Goal: Task Accomplishment & Management: Use online tool/utility

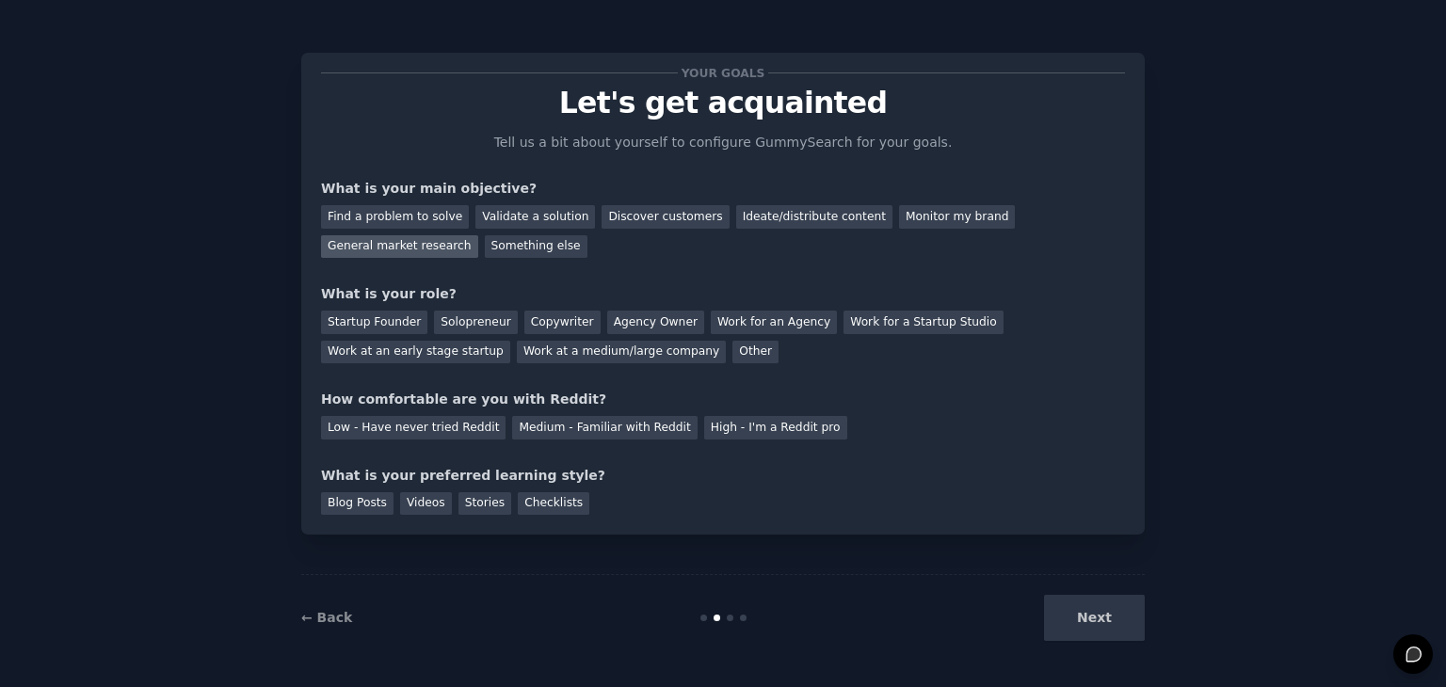
click at [478, 235] on div "General market research" at bounding box center [399, 247] width 157 height 24
click at [437, 207] on div "Find a problem to solve" at bounding box center [395, 217] width 148 height 24
click at [478, 235] on div "General market research" at bounding box center [399, 247] width 157 height 24
click at [478, 327] on div "Solopreneur" at bounding box center [475, 323] width 83 height 24
click at [704, 436] on div "High - I'm a Reddit pro" at bounding box center [775, 428] width 143 height 24
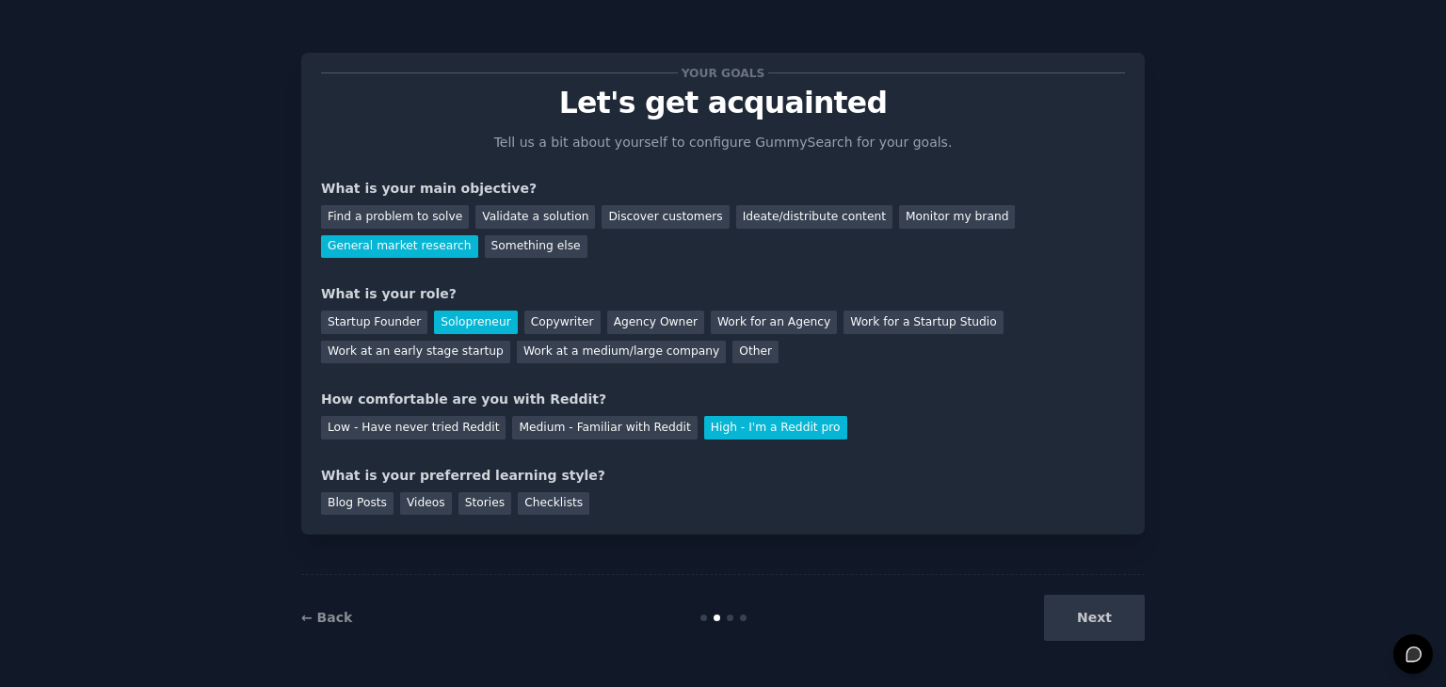
click at [418, 487] on div "Blog Posts Videos Stories Checklists" at bounding box center [723, 501] width 804 height 30
click at [418, 495] on div "Videos" at bounding box center [426, 504] width 52 height 24
click at [1076, 608] on button "Next" at bounding box center [1094, 618] width 101 height 46
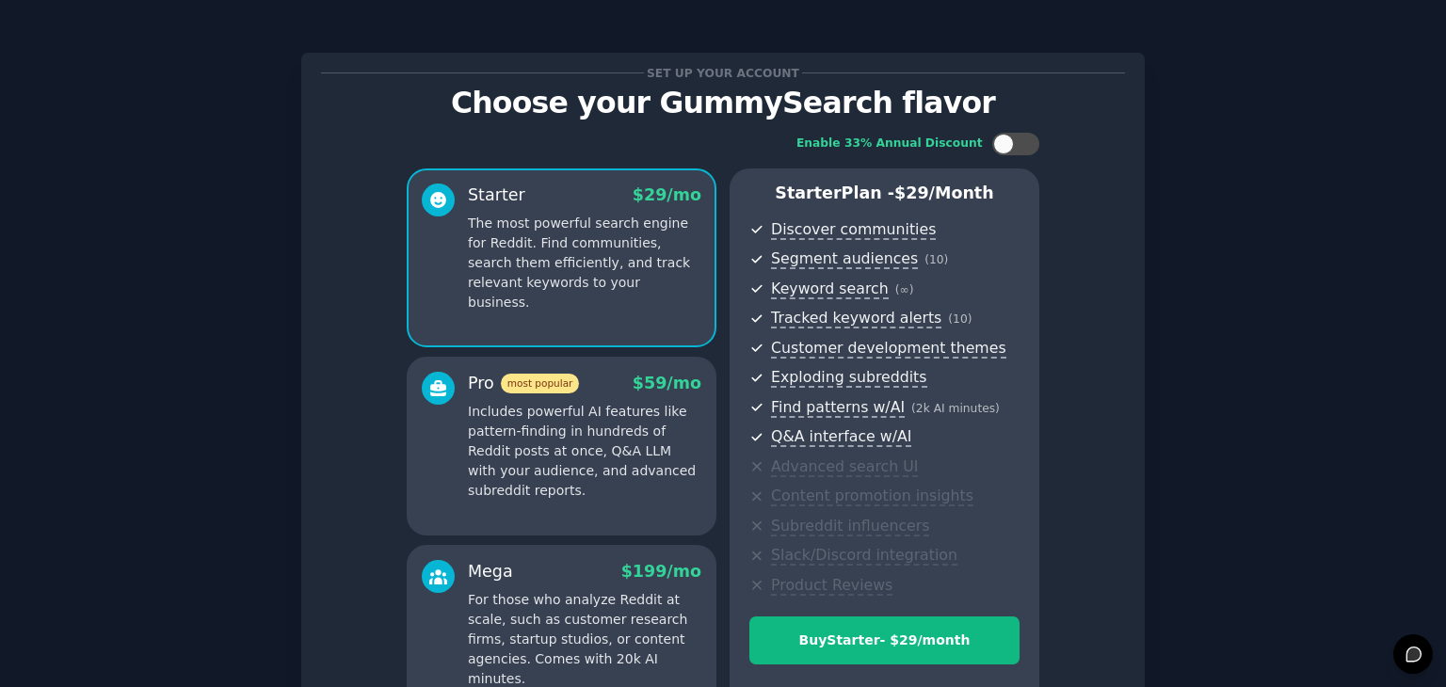
click at [1257, 343] on div "Set up your account Choose your GummySearch flavor Enable 33% Annual Discount S…" at bounding box center [722, 451] width 1393 height 850
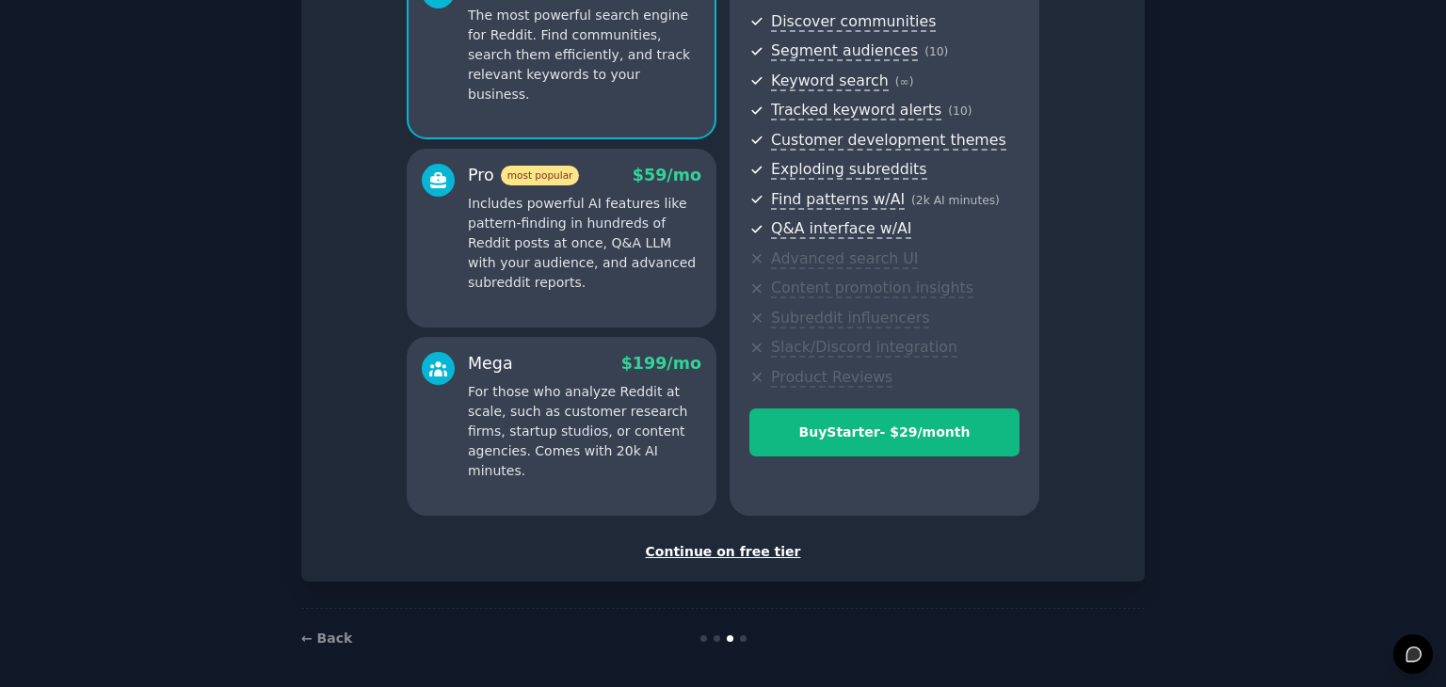
scroll to position [215, 0]
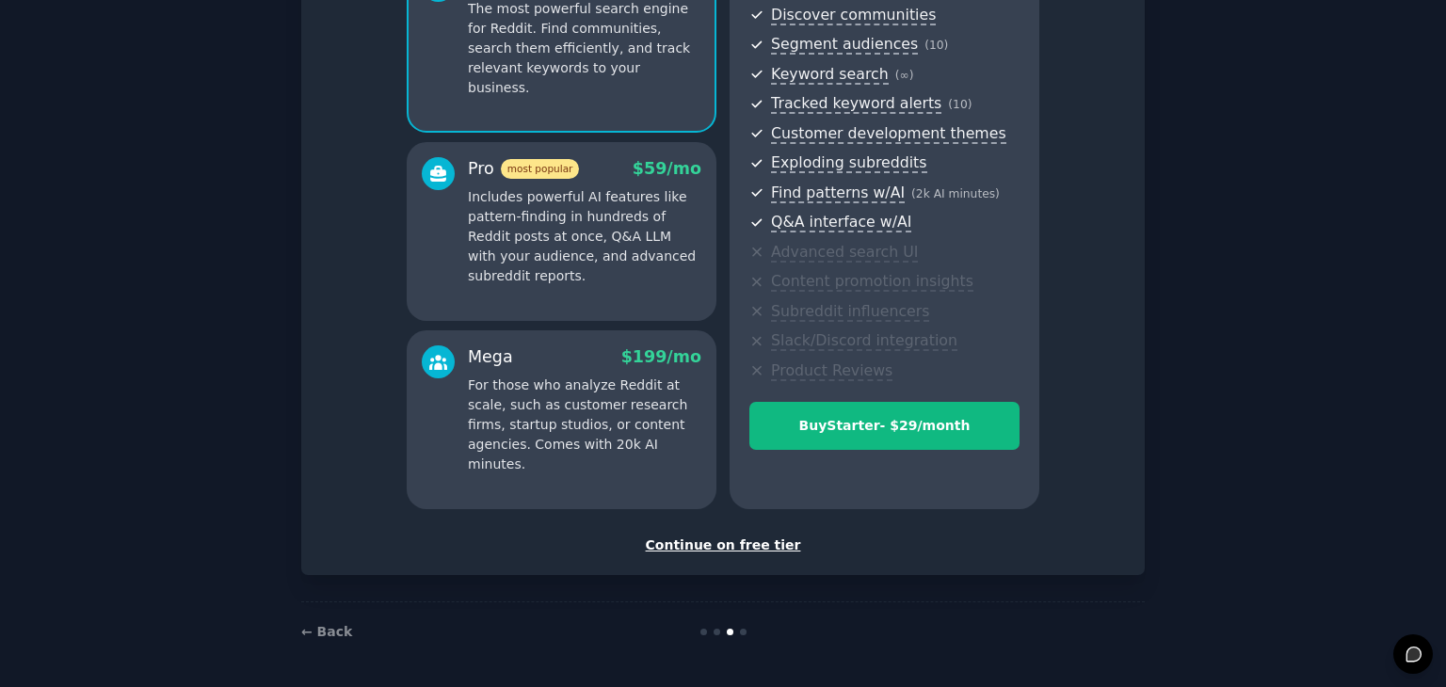
click at [738, 547] on div "Continue on free tier" at bounding box center [723, 545] width 804 height 20
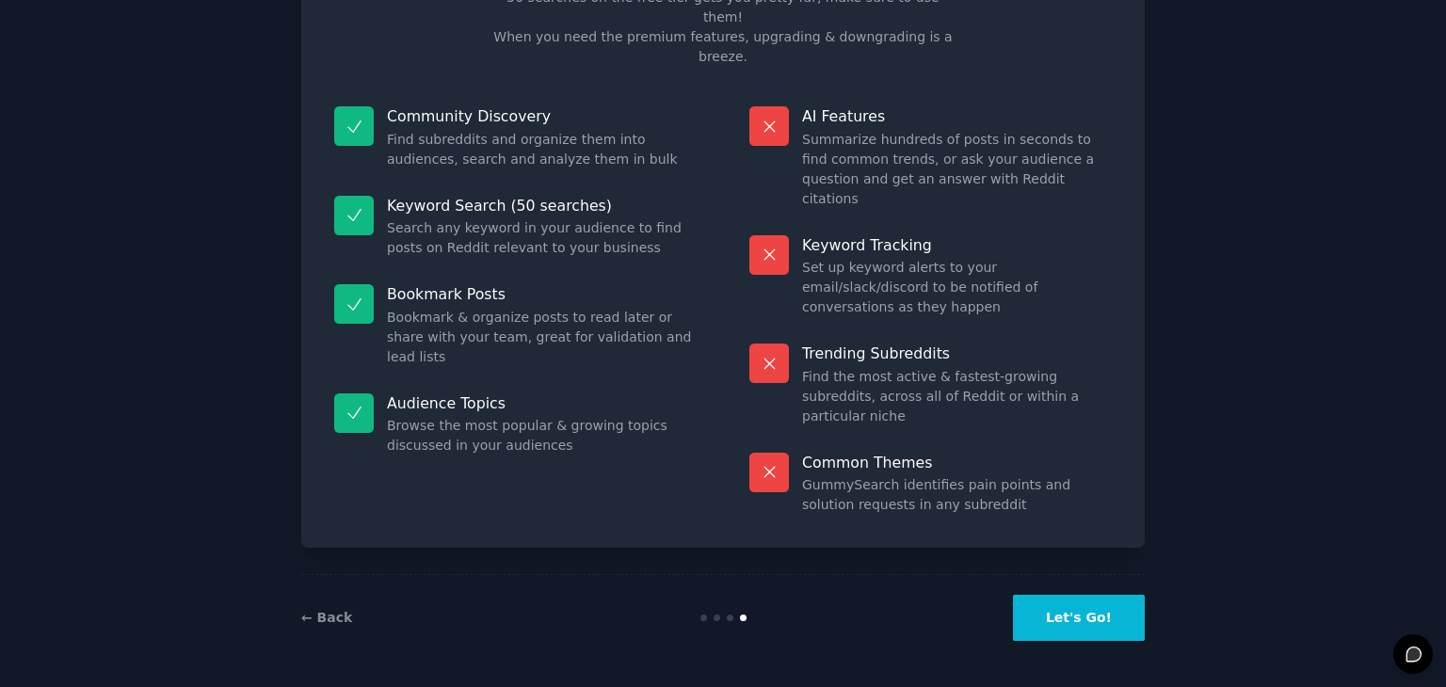
scroll to position [45, 0]
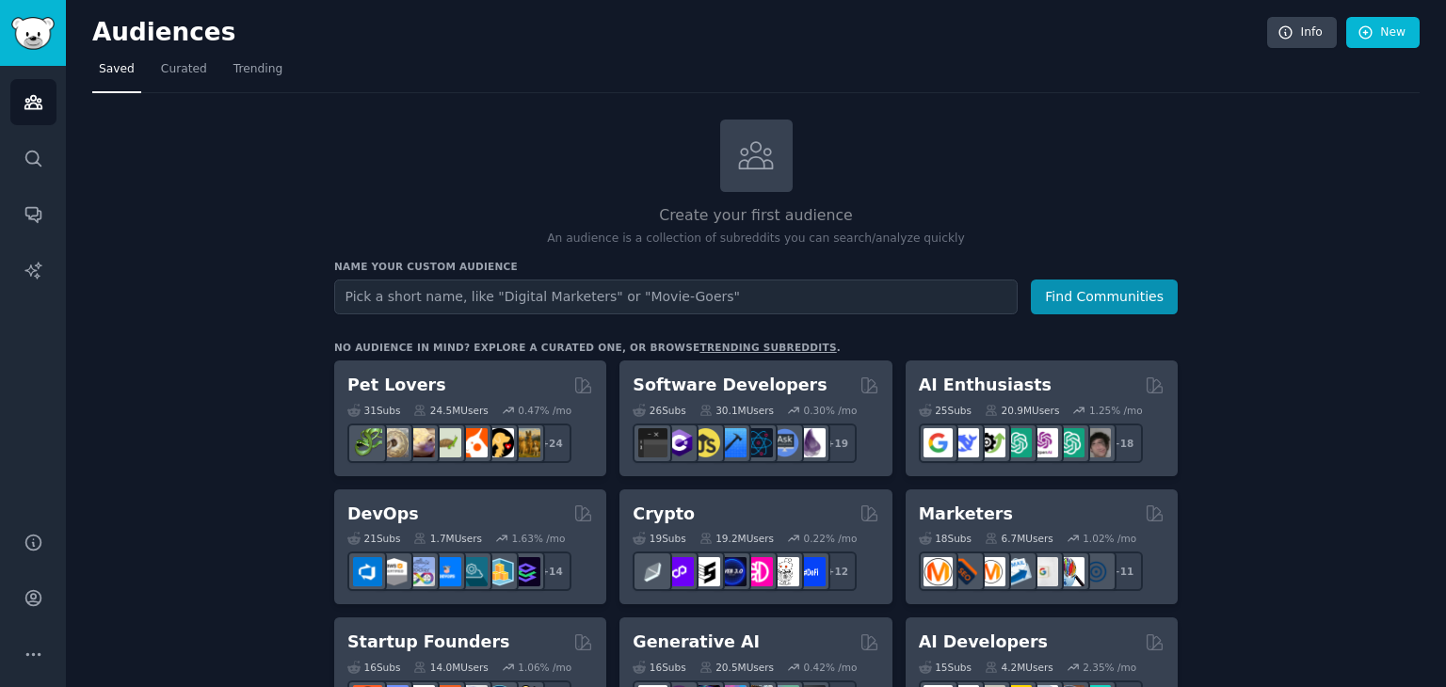
click at [793, 296] on input "text" at bounding box center [675, 297] width 683 height 35
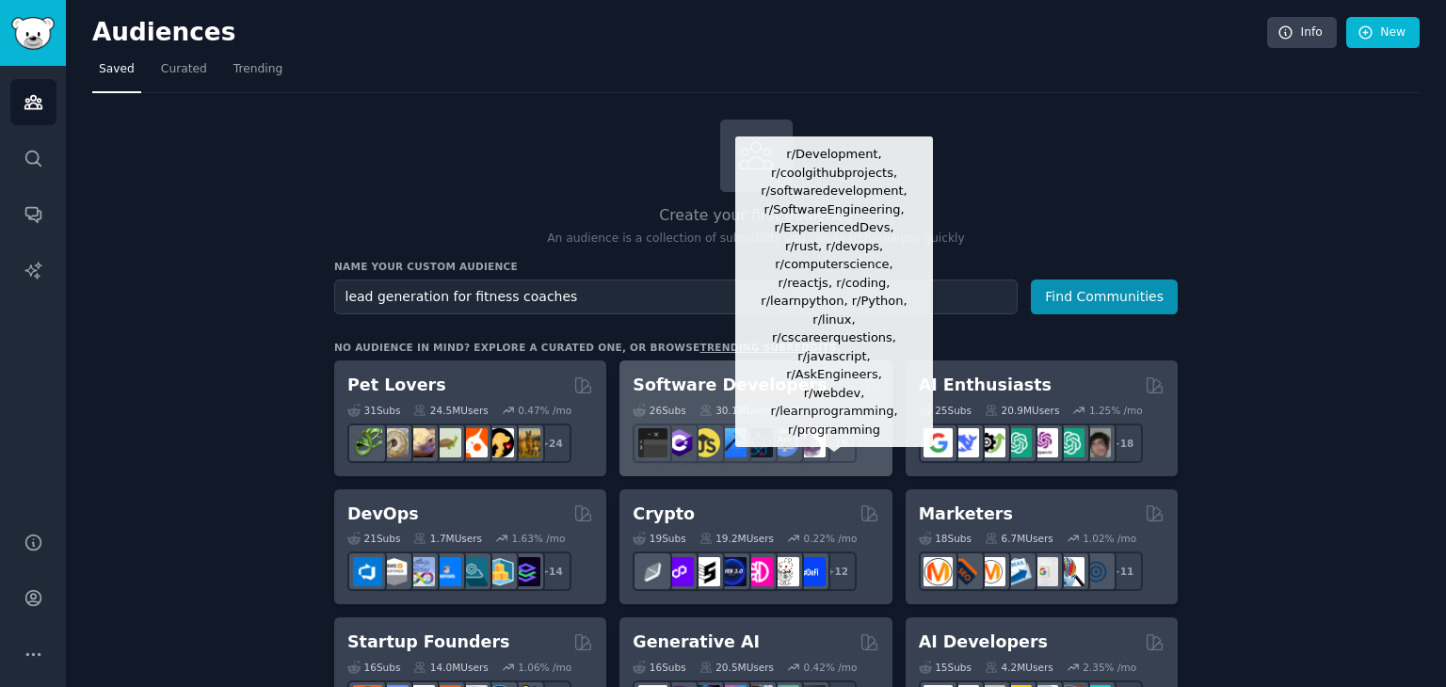
type input "lead generation for fitness coaches"
click at [1031, 280] on button "Find Communities" at bounding box center [1104, 297] width 147 height 35
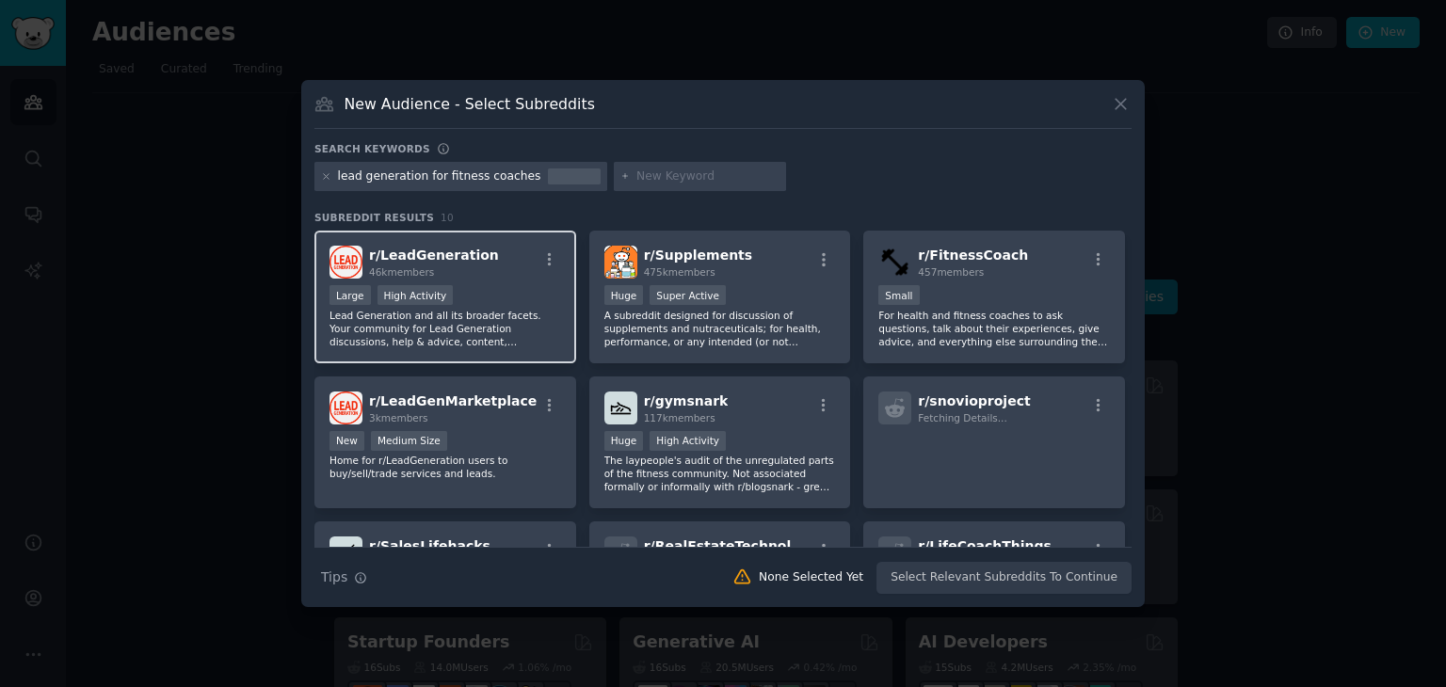
click at [459, 281] on div "r/ LeadGeneration 46k members >= 80th percentile for submissions / day Large Hi…" at bounding box center [445, 297] width 262 height 133
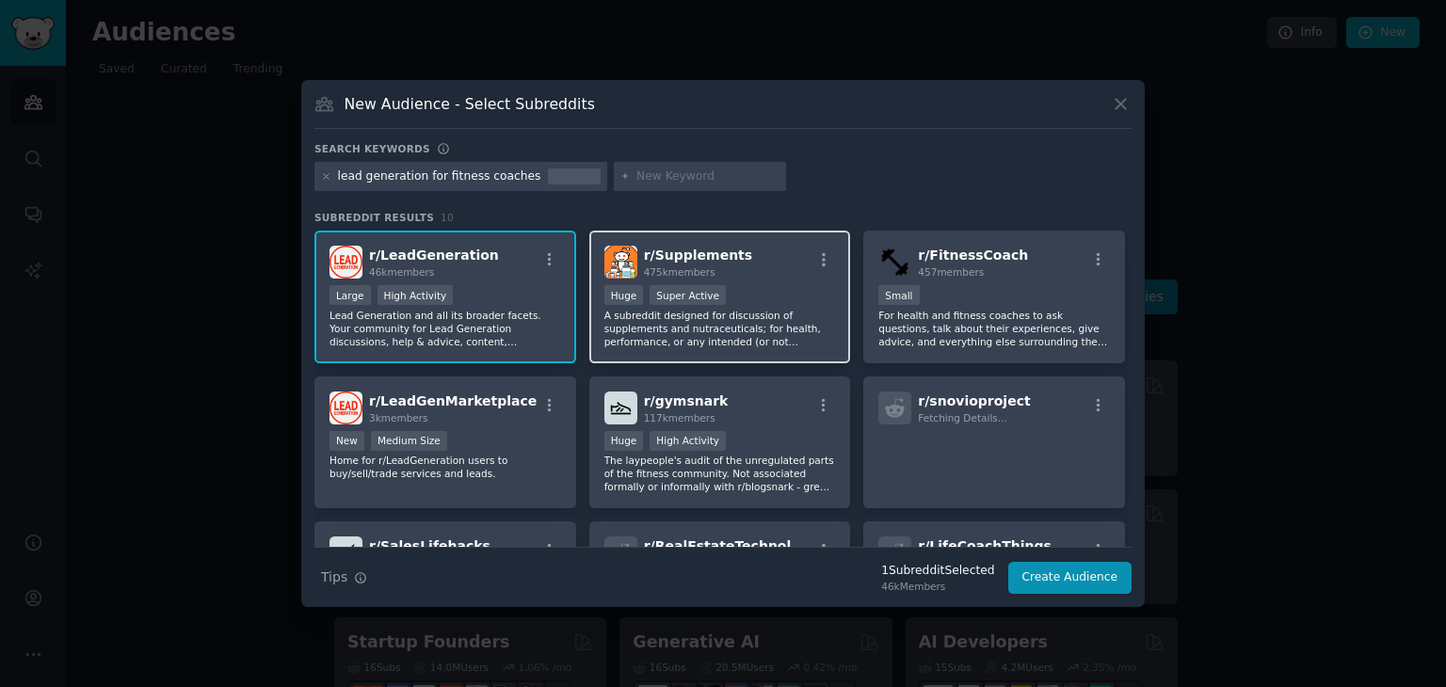
click at [783, 303] on div ">= 95th percentile for submissions / day Huge Super Active" at bounding box center [720, 297] width 232 height 24
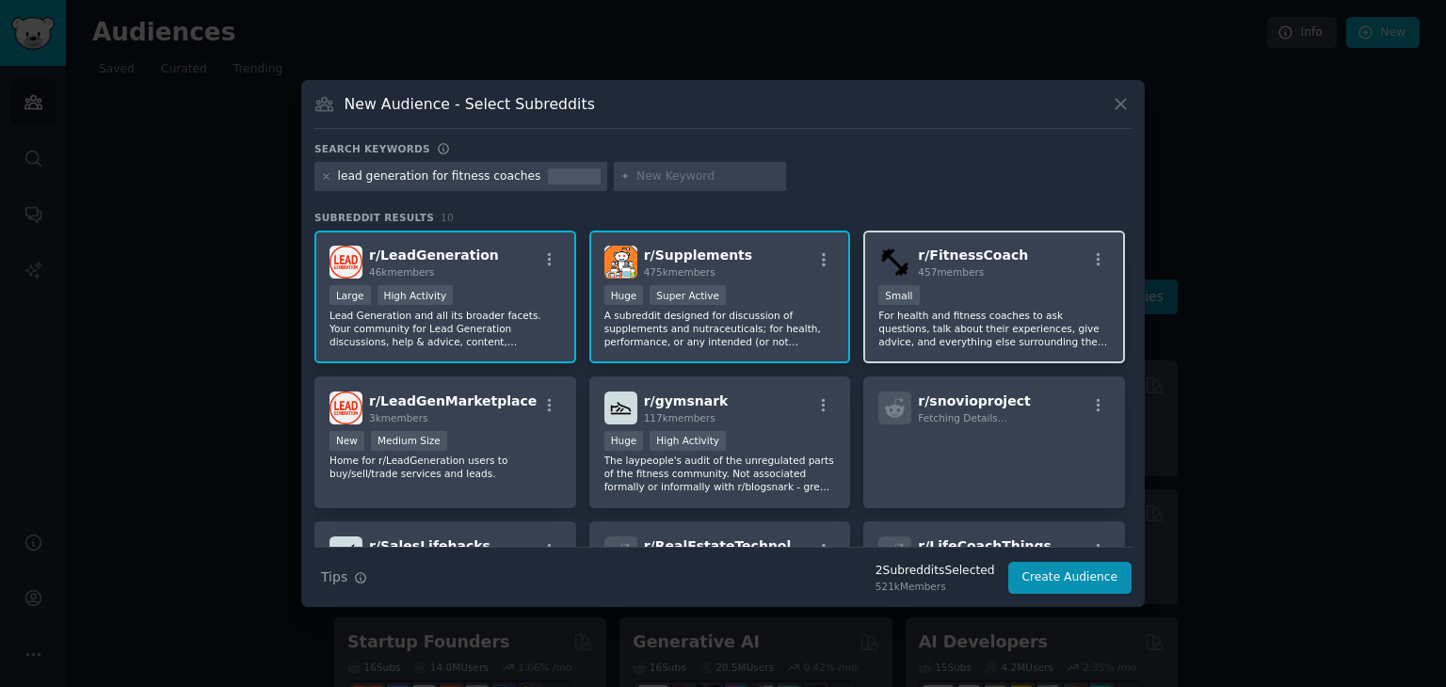
click at [1031, 350] on div "r/ FitnessCoach 457 members 100 - 1000 members Small For health and fitness coa…" at bounding box center [994, 297] width 262 height 133
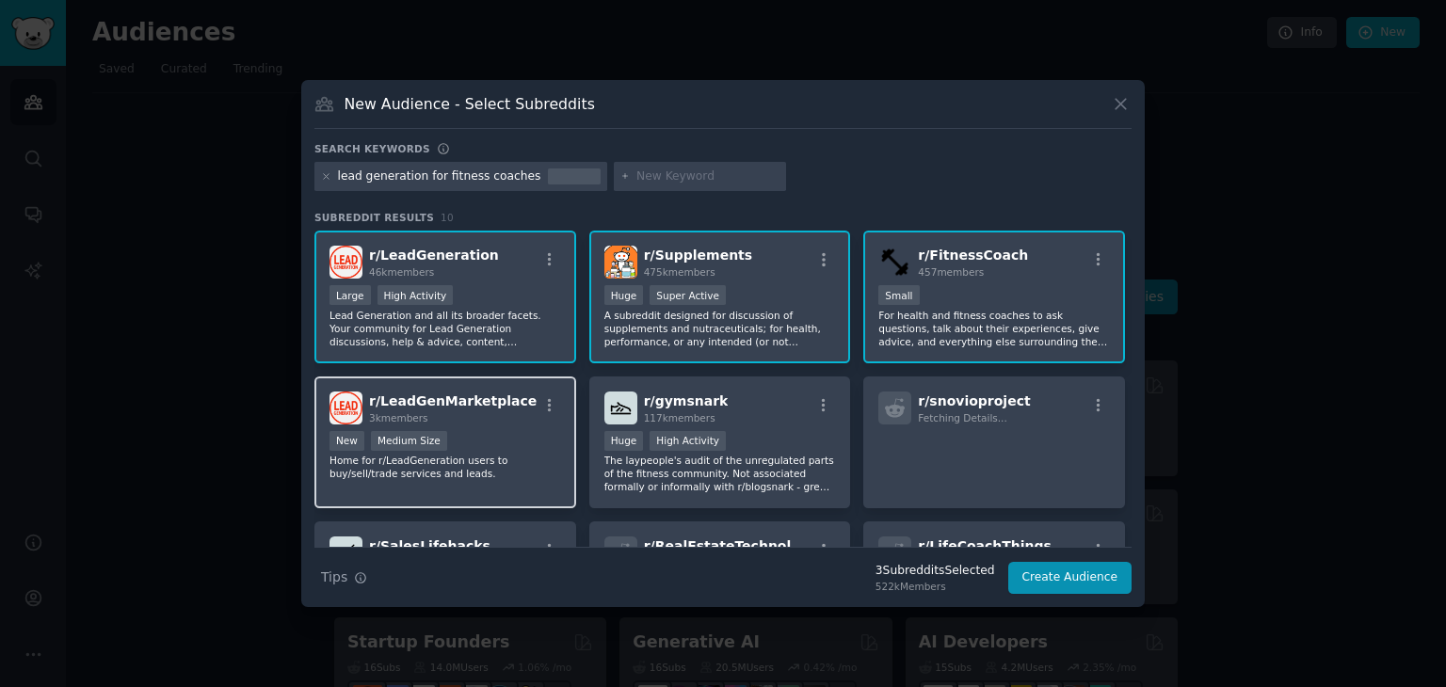
click at [471, 467] on p "Home for r/LeadGeneration users to buy/sell/trade services and leads." at bounding box center [445, 467] width 232 height 26
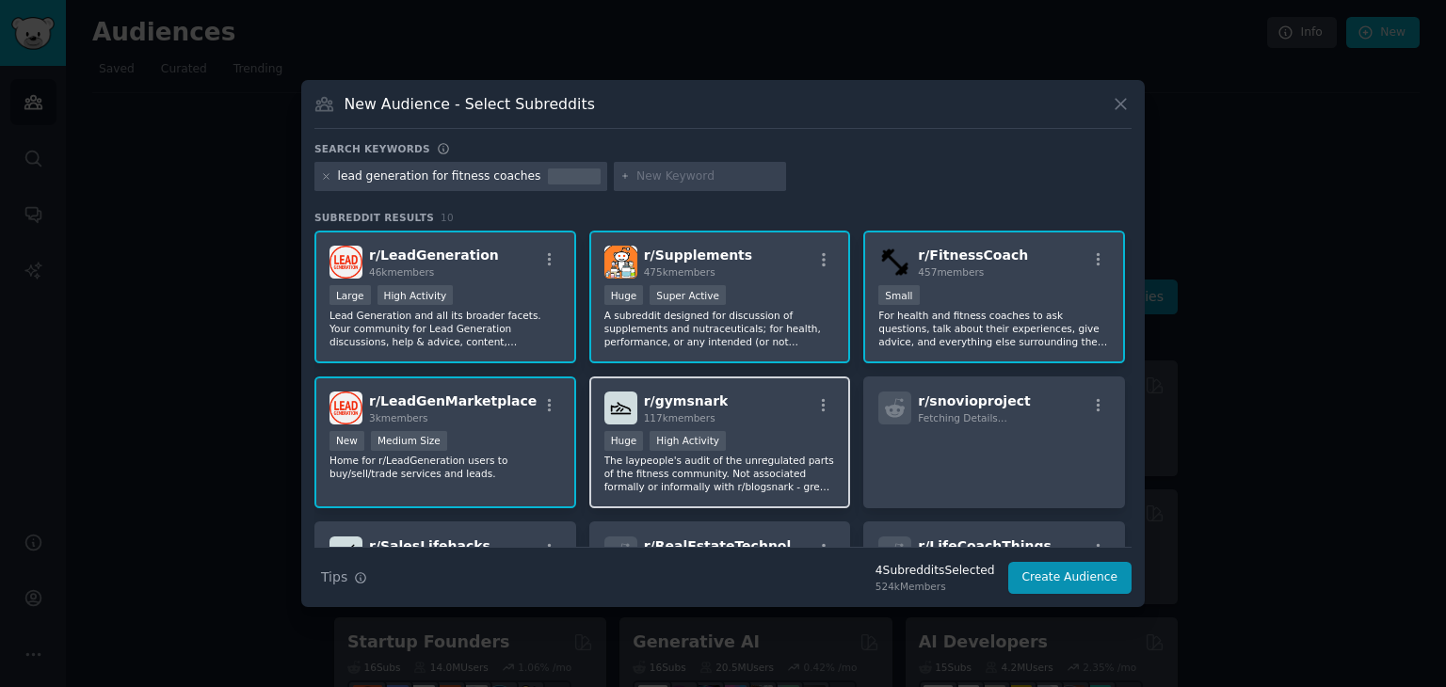
click at [809, 445] on div ">= 80th percentile for submissions / day Huge High Activity" at bounding box center [720, 443] width 232 height 24
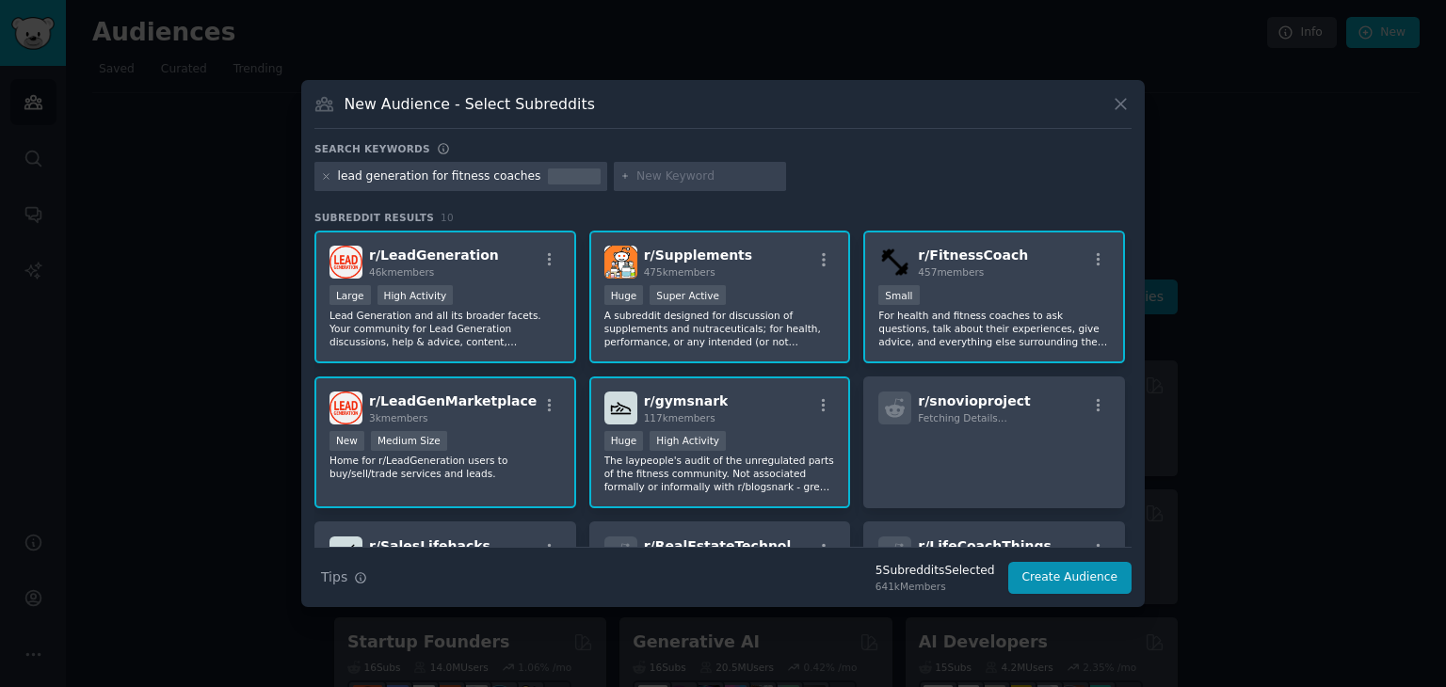
scroll to position [277, 0]
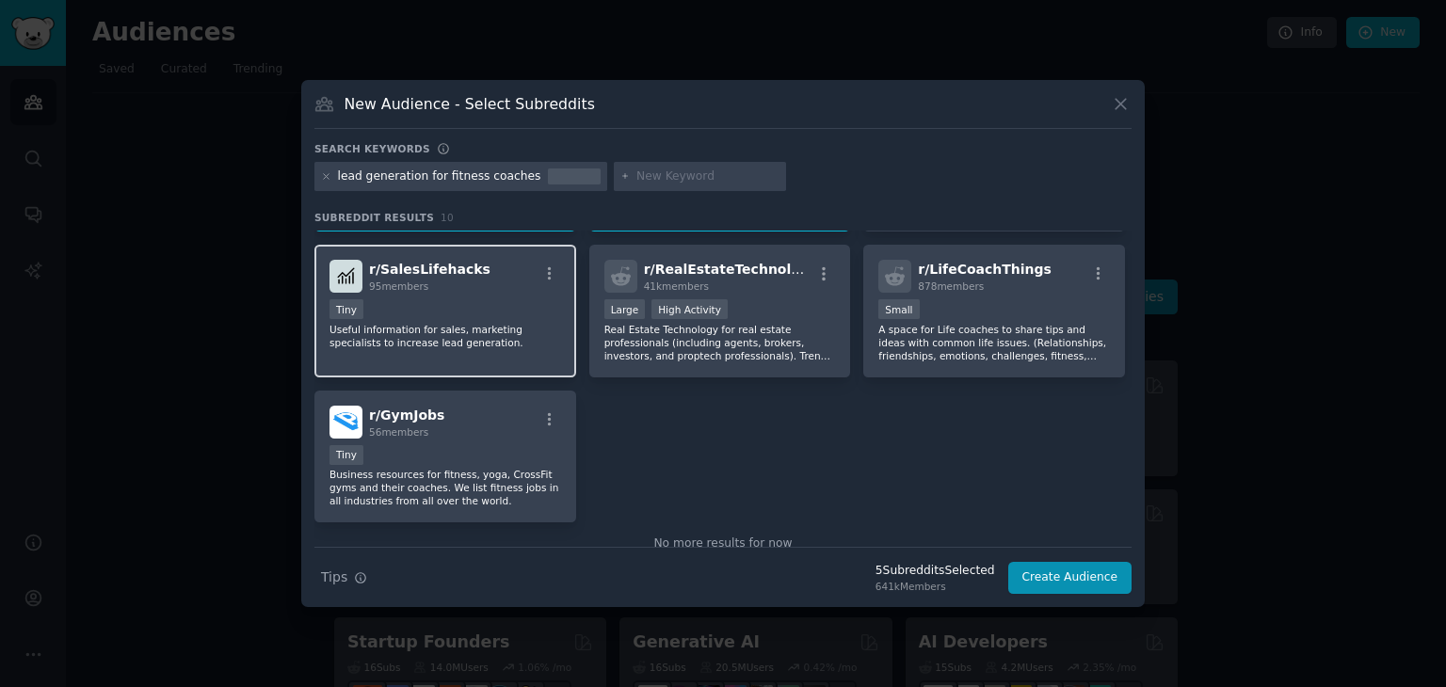
click at [426, 271] on span "r/ SalesLifehacks" at bounding box center [429, 269] width 121 height 15
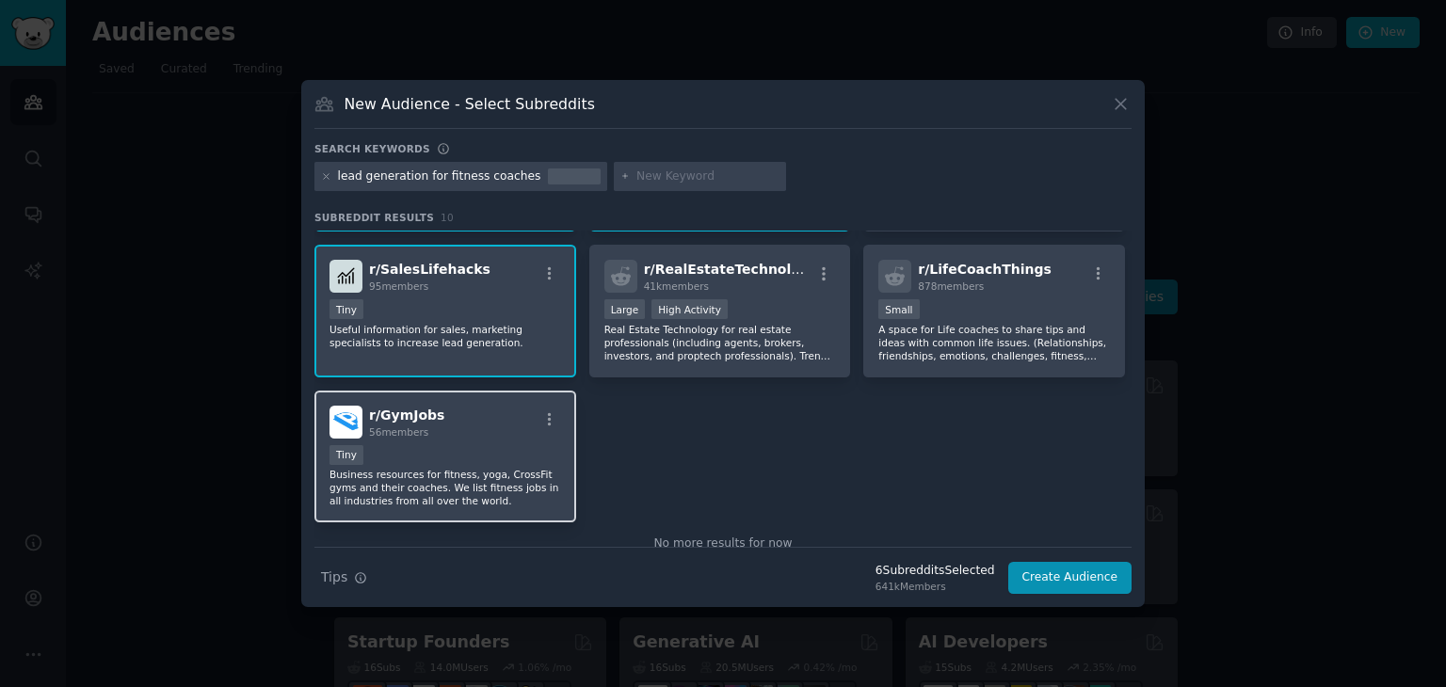
click at [479, 429] on div "r/ GymJobs 56 members" at bounding box center [445, 422] width 232 height 33
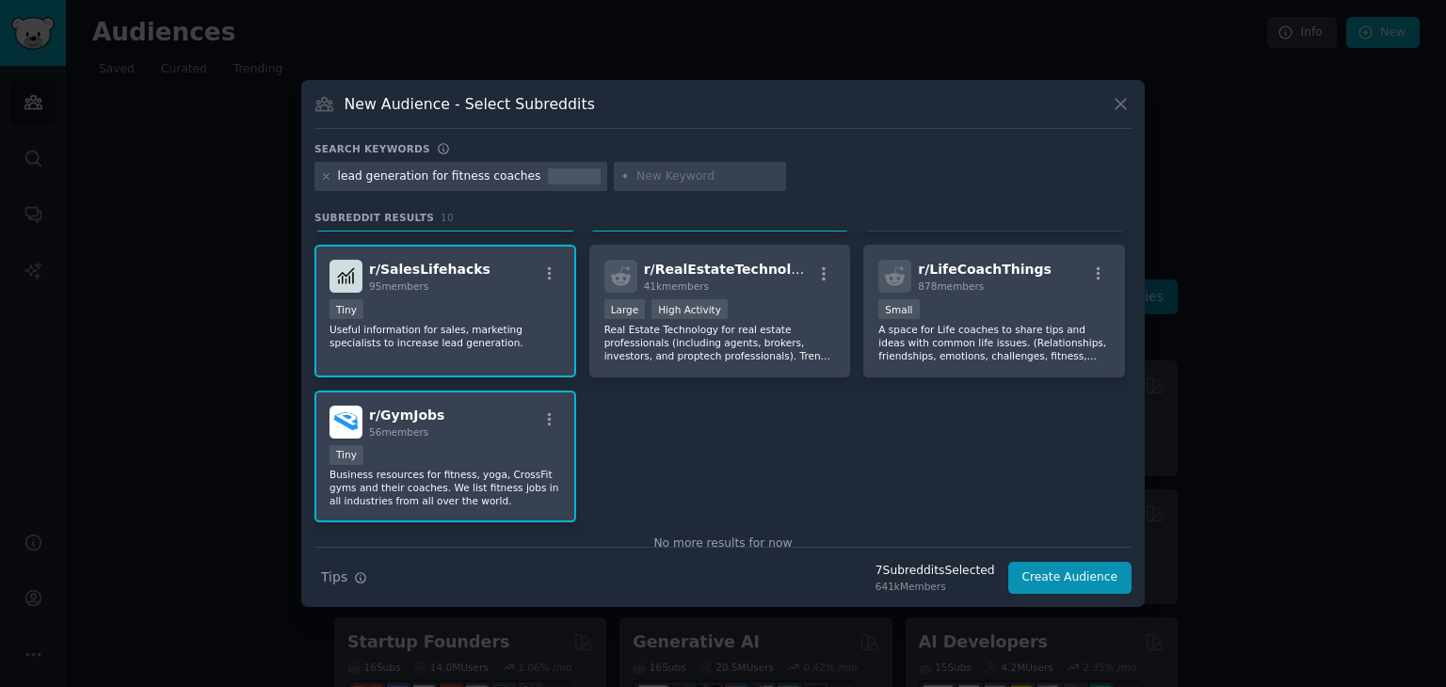
click at [1079, 554] on div "Search Tips Tips 7 Subreddit s Selected 641k Members Create Audience" at bounding box center [722, 570] width 817 height 47
click at [1073, 580] on button "Create Audience" at bounding box center [1070, 578] width 124 height 32
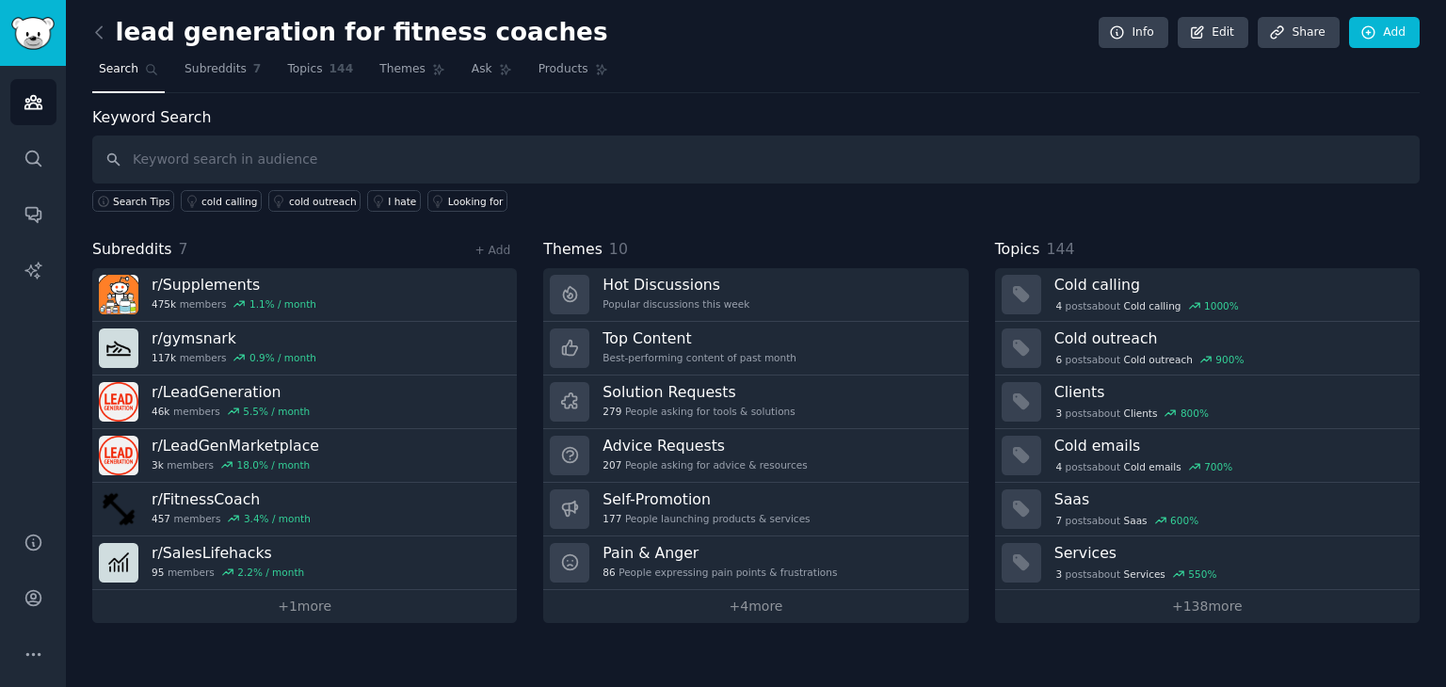
click at [632, 212] on div "Keyword Search Search Tips cold calling cold outreach I hate Looking for Subred…" at bounding box center [755, 364] width 1327 height 517
